Goal: Task Accomplishment & Management: Manage account settings

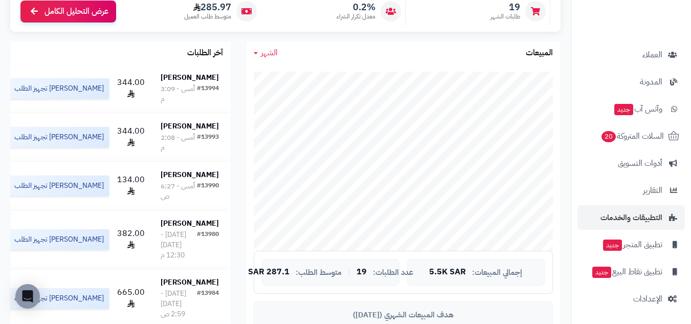
scroll to position [170, 0]
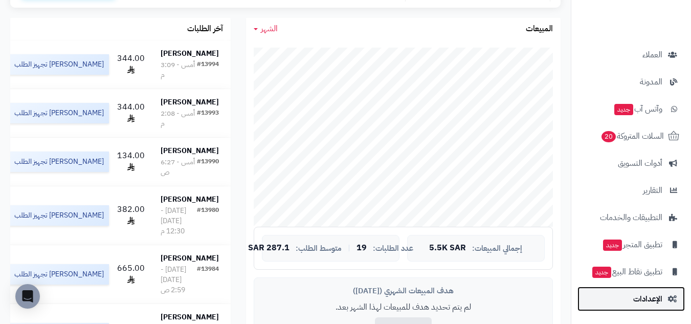
click at [656, 299] on span "الإعدادات" at bounding box center [647, 299] width 29 height 14
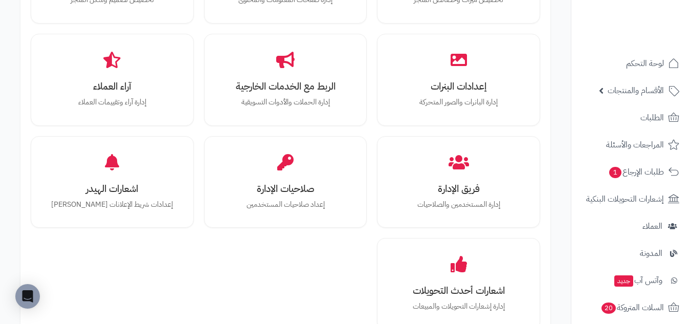
scroll to position [511, 0]
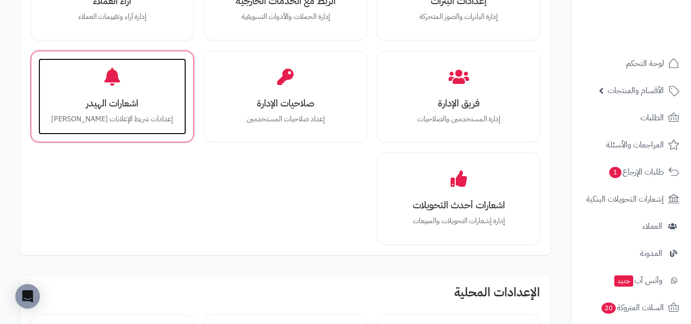
click at [151, 100] on h3 "اشعارات الهيدر" at bounding box center [112, 103] width 127 height 11
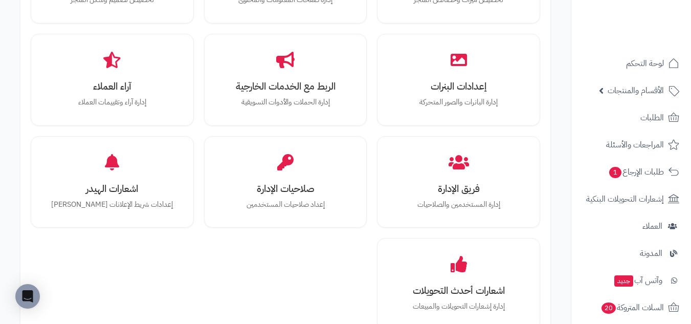
scroll to position [341, 0]
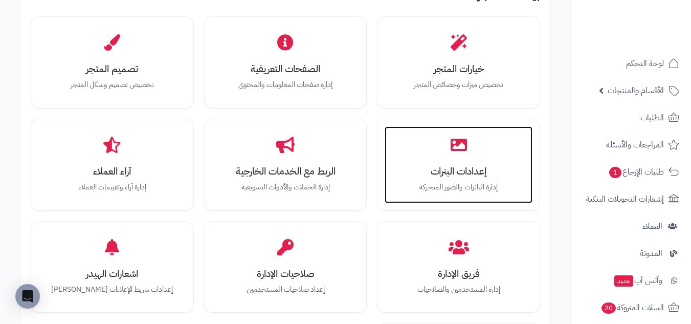
click at [497, 126] on div "إعدادات البنرات إدارة البانرات والصور المتحركة" at bounding box center [459, 164] width 148 height 77
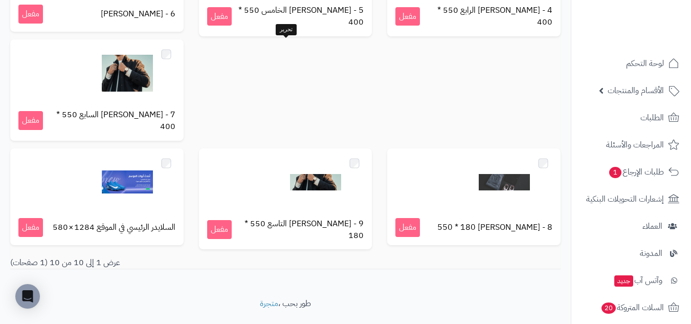
scroll to position [286, 0]
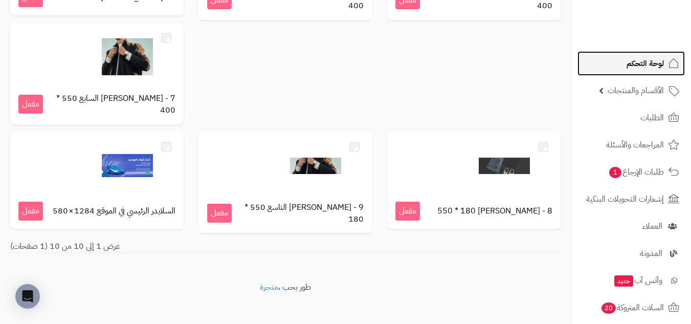
click at [636, 62] on span "لوحة التحكم" at bounding box center [645, 63] width 37 height 14
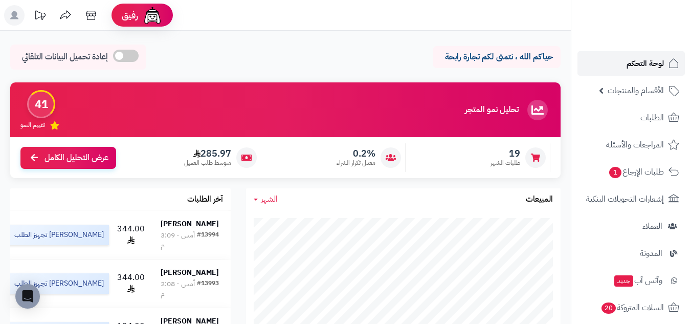
click at [644, 72] on link "لوحة التحكم" at bounding box center [630, 63] width 107 height 25
